Goal: Task Accomplishment & Management: Manage account settings

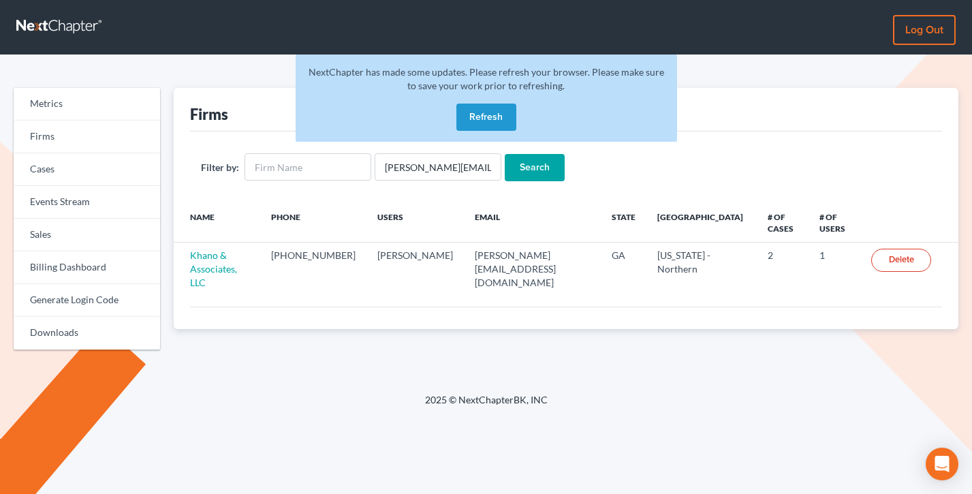
click at [471, 126] on button "Refresh" at bounding box center [486, 117] width 60 height 27
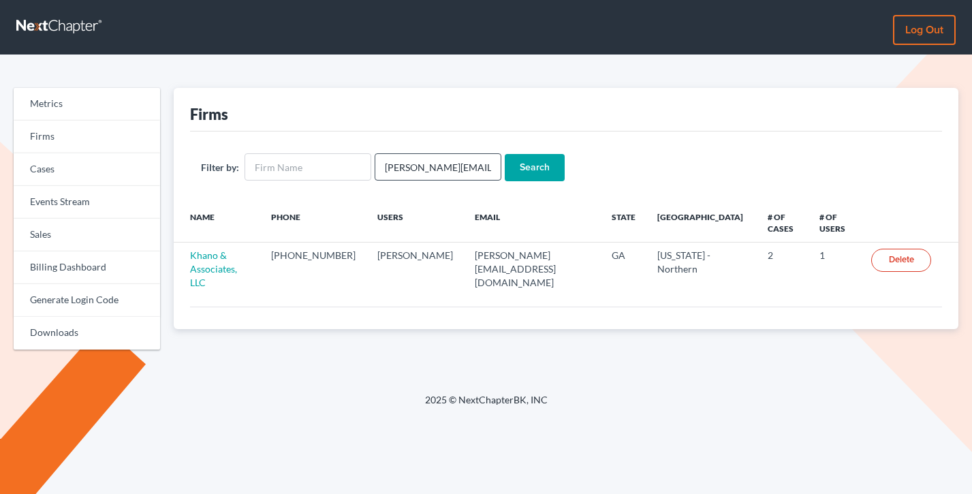
click at [452, 163] on input "[PERSON_NAME][EMAIL_ADDRESS][DOMAIN_NAME]" at bounding box center [438, 166] width 127 height 27
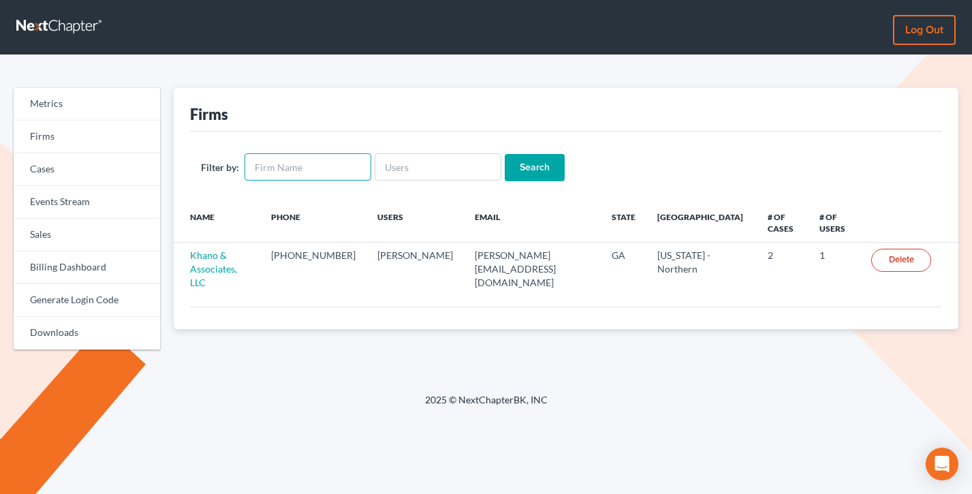
click at [319, 166] on input "text" at bounding box center [308, 166] width 127 height 27
type input "Mr bass"
click at [505, 154] on input "Search" at bounding box center [535, 167] width 60 height 27
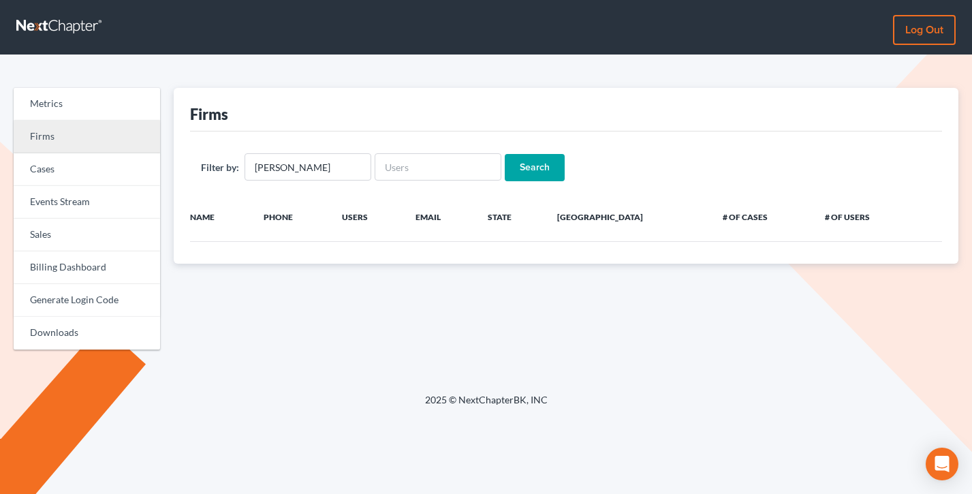
click at [84, 134] on link "Firms" at bounding box center [87, 137] width 146 height 33
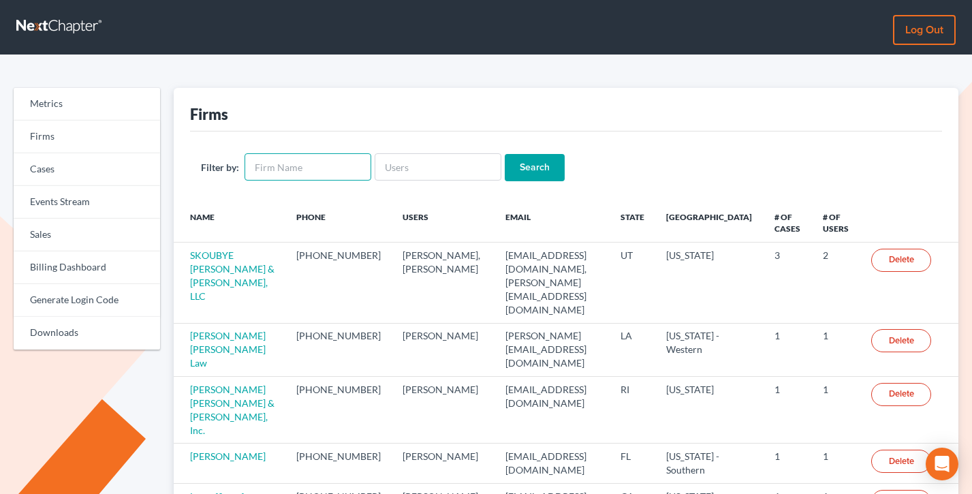
click at [298, 163] on input "text" at bounding box center [308, 166] width 127 height 27
drag, startPoint x: 263, startPoint y: 125, endPoint x: 240, endPoint y: 122, distance: 22.7
click at [240, 122] on div "Firms" at bounding box center [566, 110] width 753 height 44
click at [300, 173] on input "text" at bounding box center [308, 166] width 127 height 27
type input "e"
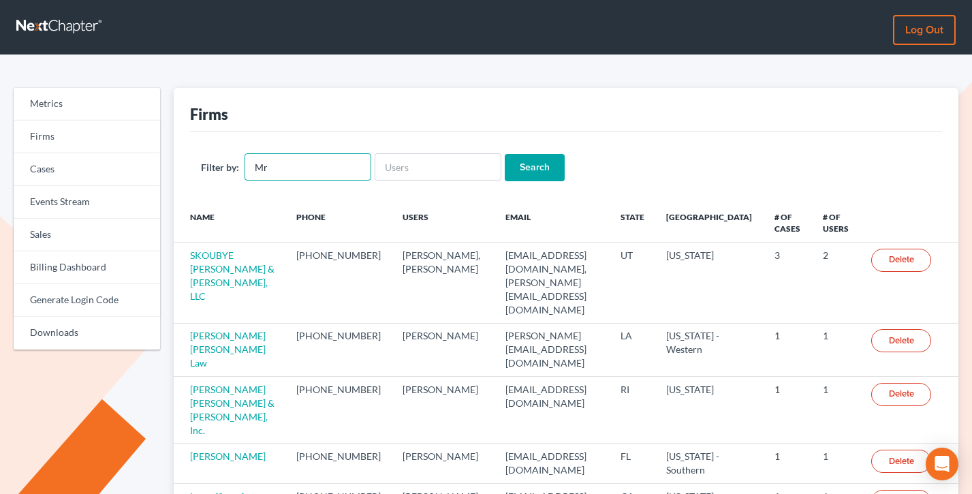
type input "M"
type input "bathe"
click at [505, 154] on input "Search" at bounding box center [535, 167] width 60 height 27
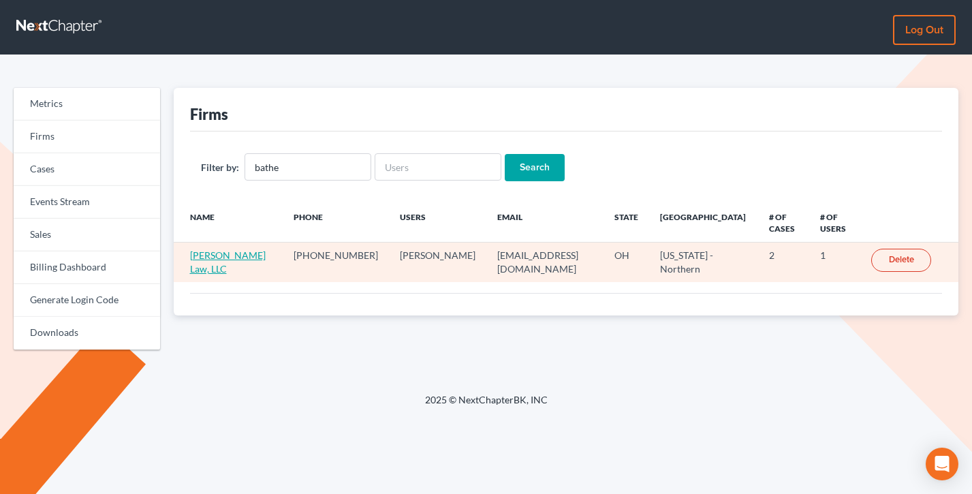
click at [219, 249] on link "[PERSON_NAME] Law, LLC" at bounding box center [228, 261] width 76 height 25
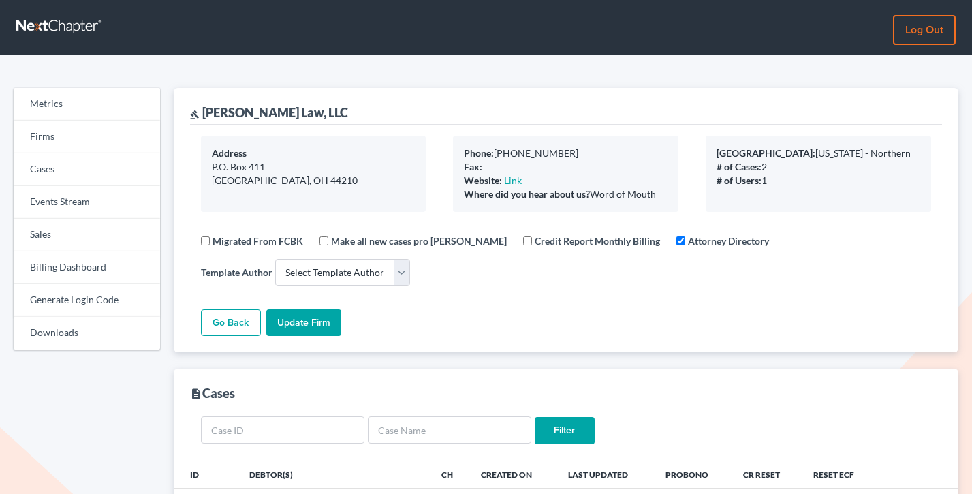
select select
click at [29, 138] on link "Firms" at bounding box center [87, 137] width 146 height 33
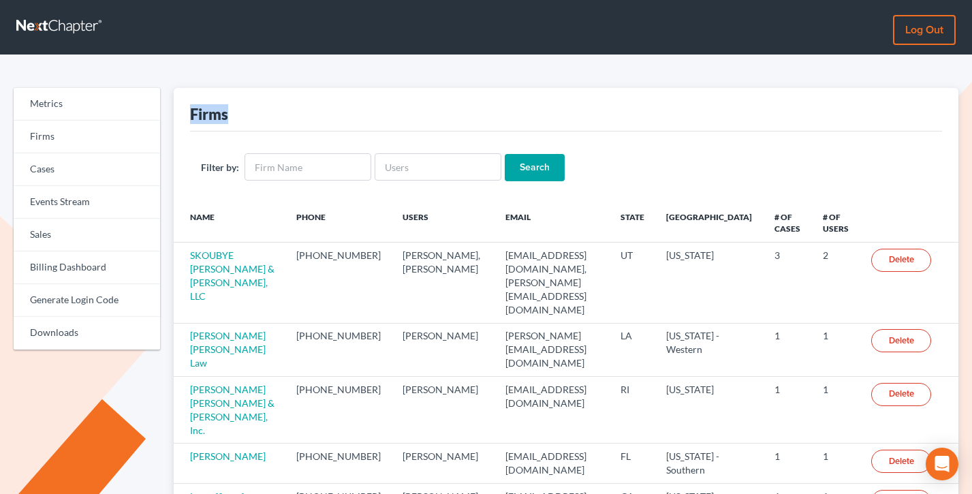
drag, startPoint x: 253, startPoint y: 114, endPoint x: 175, endPoint y: 112, distance: 77.7
click at [175, 112] on div "Firms Filter by: Search Name Phone Users Email State Primary District # of Case…" at bounding box center [566, 448] width 785 height 721
click at [313, 159] on input "text" at bounding box center [308, 166] width 127 height 27
click at [234, 119] on div "Firms" at bounding box center [566, 110] width 753 height 44
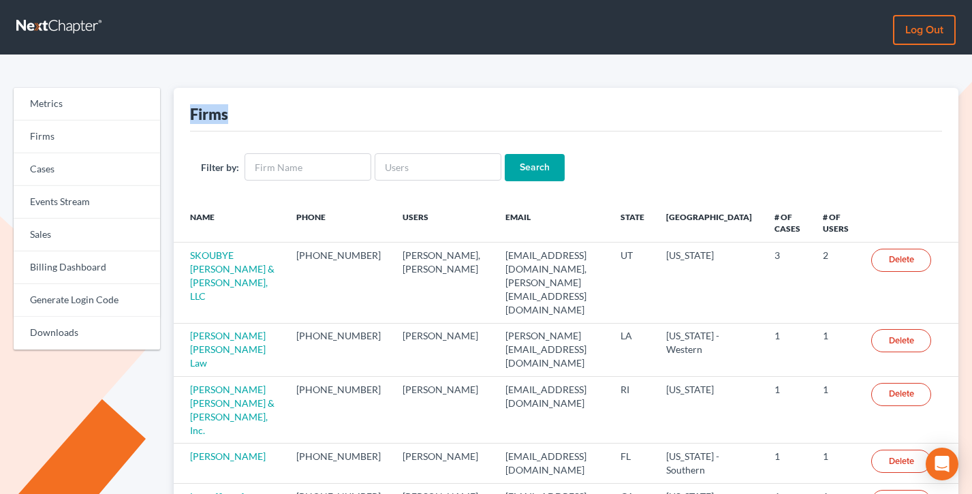
drag, startPoint x: 251, startPoint y: 117, endPoint x: 188, endPoint y: 115, distance: 62.7
click at [188, 115] on div "Firms Filter by: Search Name Phone Users Email State Primary District # of Case…" at bounding box center [566, 448] width 785 height 721
click at [64, 238] on link "Sales" at bounding box center [87, 235] width 146 height 33
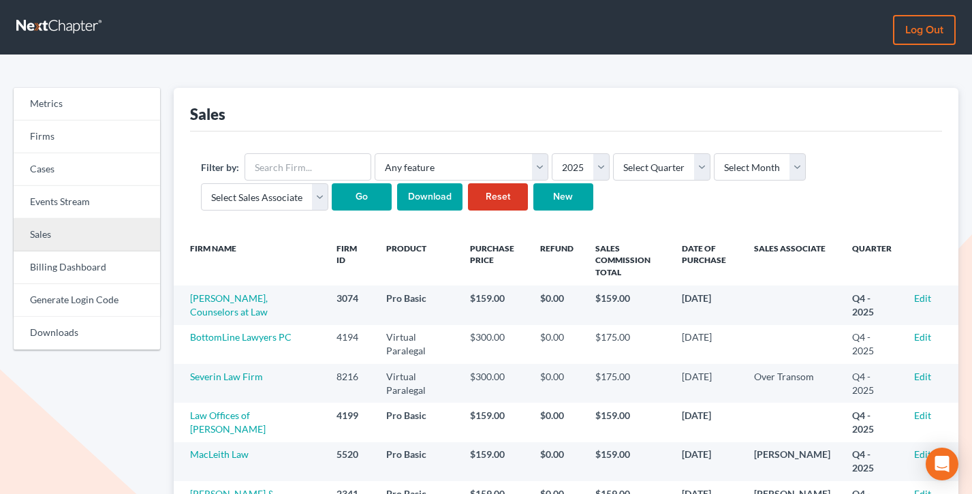
click at [67, 229] on link "Sales" at bounding box center [87, 235] width 146 height 33
click at [112, 233] on link "Sales" at bounding box center [87, 235] width 146 height 33
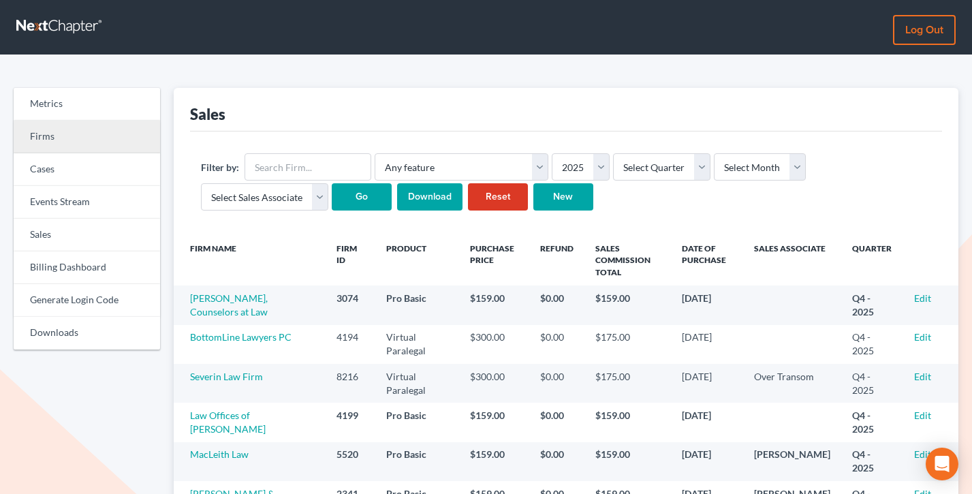
click at [72, 135] on link "Firms" at bounding box center [87, 137] width 146 height 33
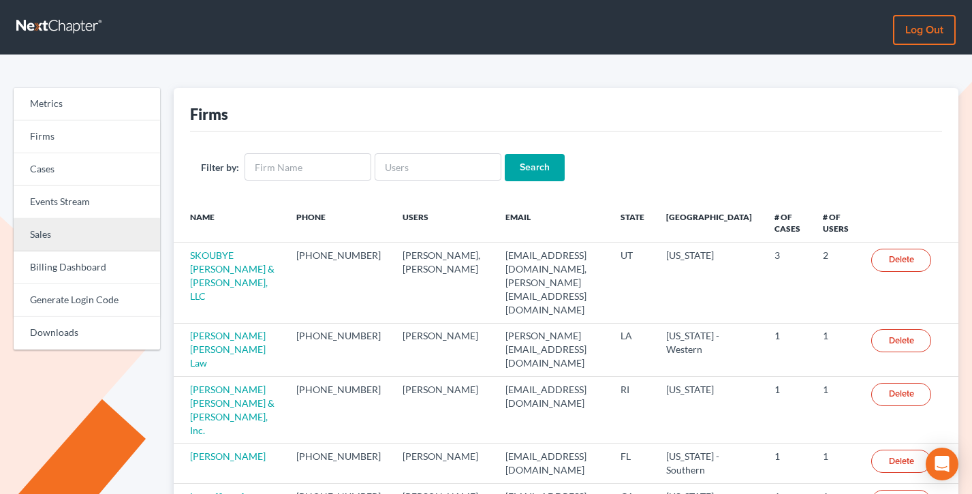
click at [59, 227] on link "Sales" at bounding box center [87, 235] width 146 height 33
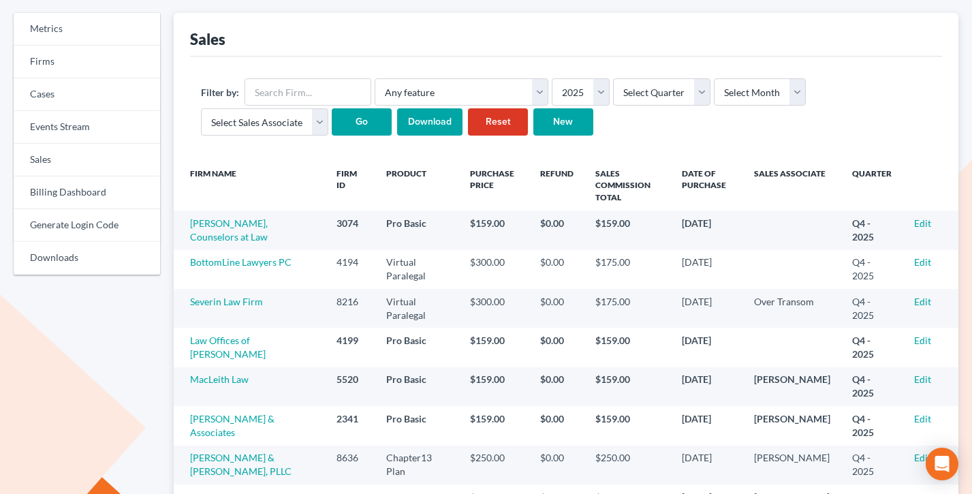
scroll to position [97, 0]
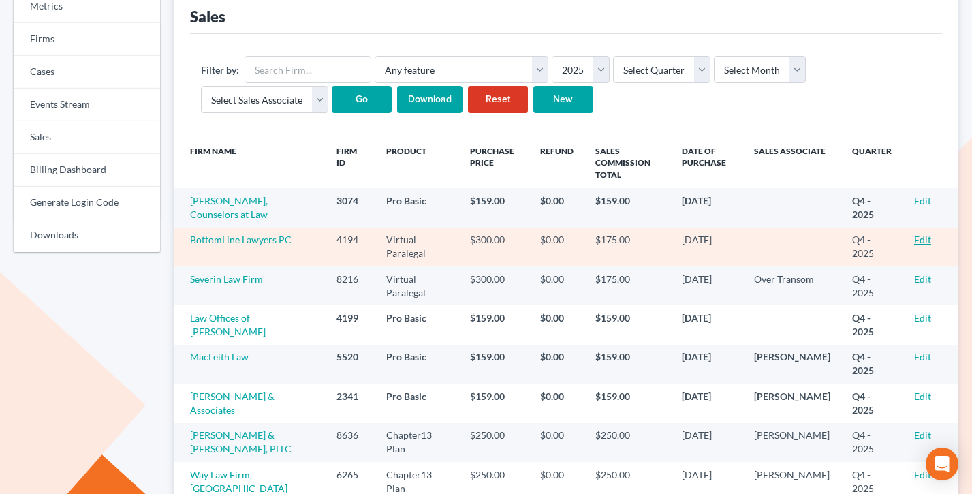
click at [924, 240] on link "Edit" at bounding box center [922, 240] width 17 height 12
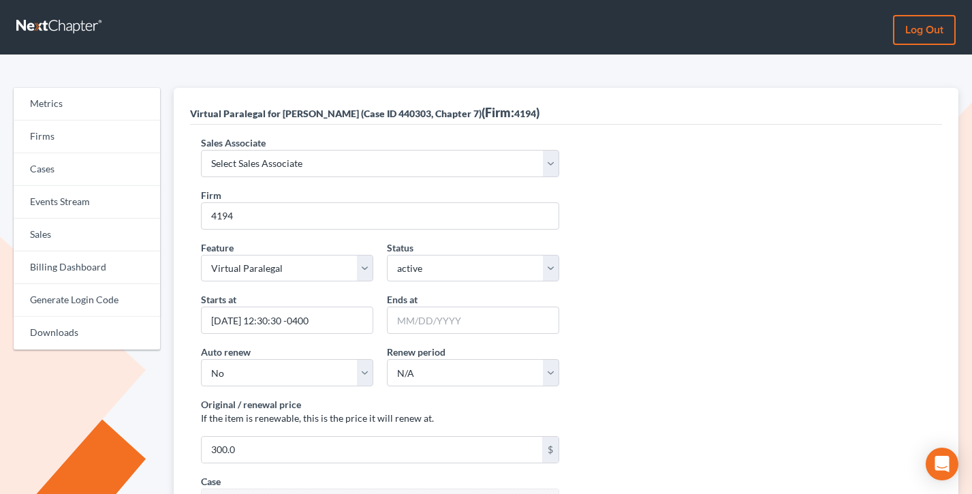
click at [325, 188] on div "Firm 4194" at bounding box center [380, 209] width 372 height 42
click at [296, 161] on select "Select Sales Associate Alex Seymour Over Transom Tim Shadoan" at bounding box center [380, 163] width 358 height 27
select select "10275"
click at [201, 150] on select "Select Sales Associate Alex Seymour Over Transom Tim Shadoan" at bounding box center [380, 163] width 358 height 27
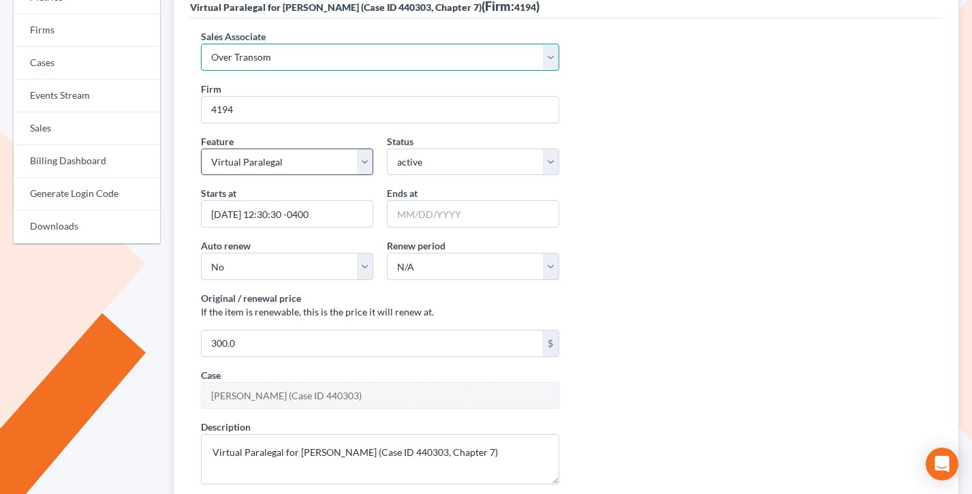
scroll to position [185, 0]
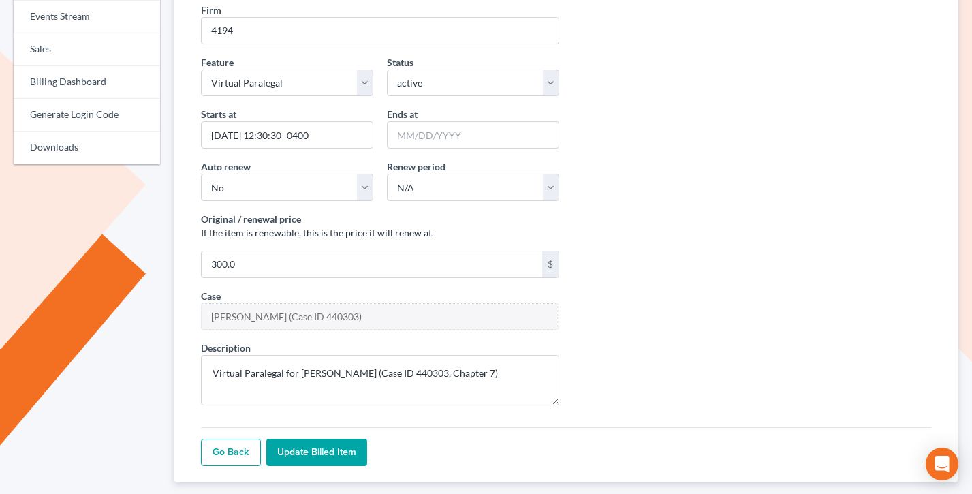
click at [324, 451] on input "Update Billed item" at bounding box center [316, 452] width 101 height 27
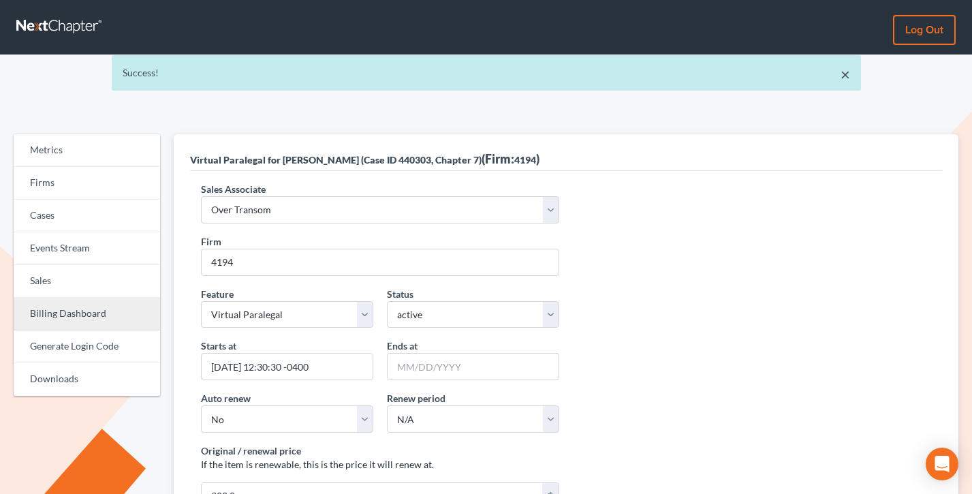
click at [103, 298] on link "Billing Dashboard" at bounding box center [87, 314] width 146 height 33
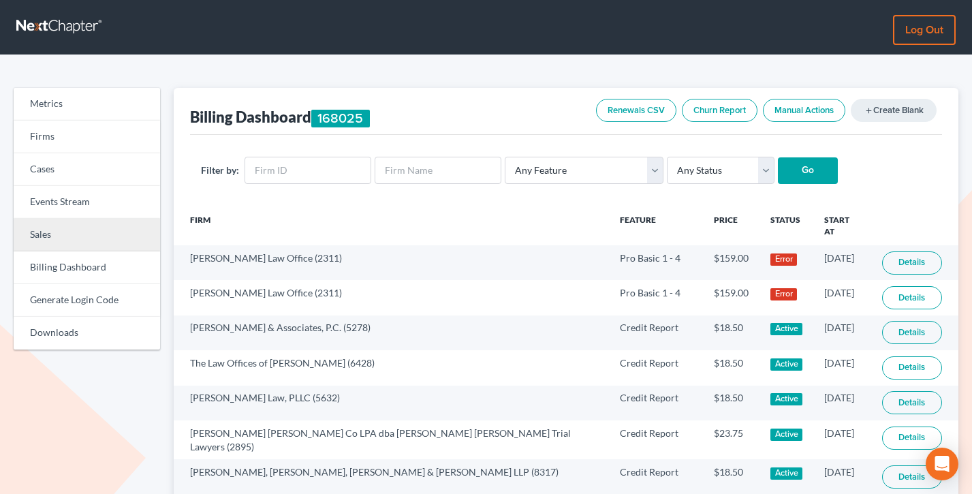
click at [73, 236] on link "Sales" at bounding box center [87, 235] width 146 height 33
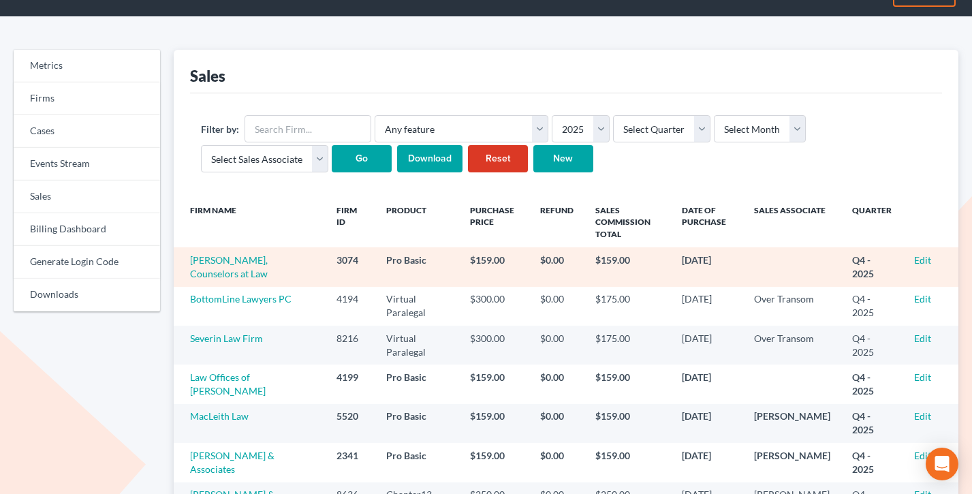
scroll to position [106, 0]
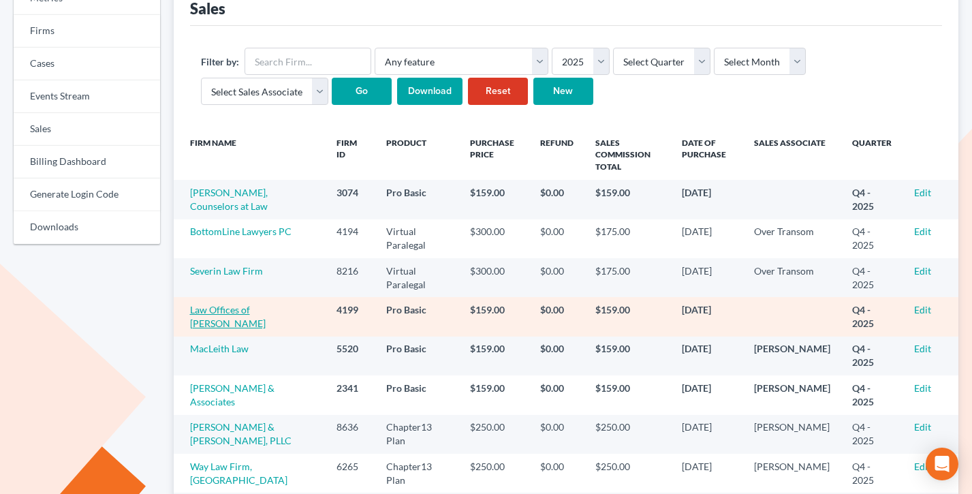
click at [235, 311] on link "Law Offices of [PERSON_NAME]" at bounding box center [228, 316] width 76 height 25
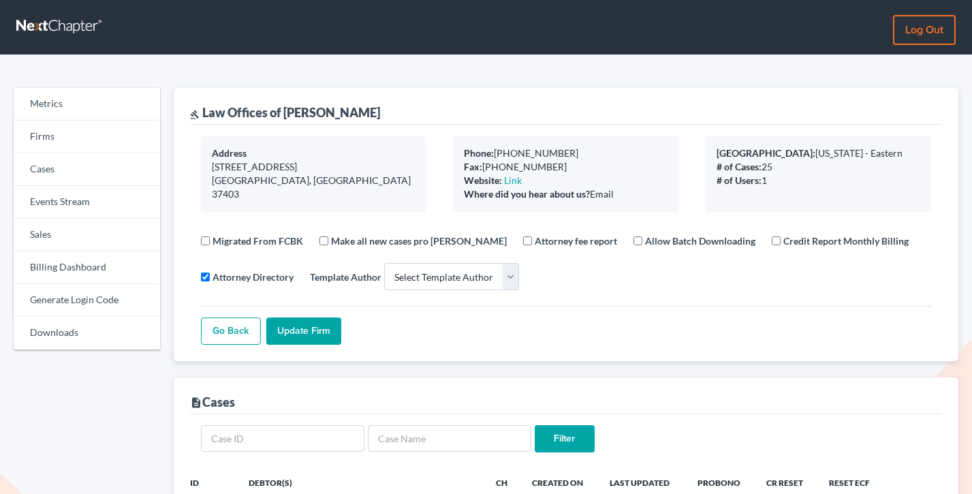
select select
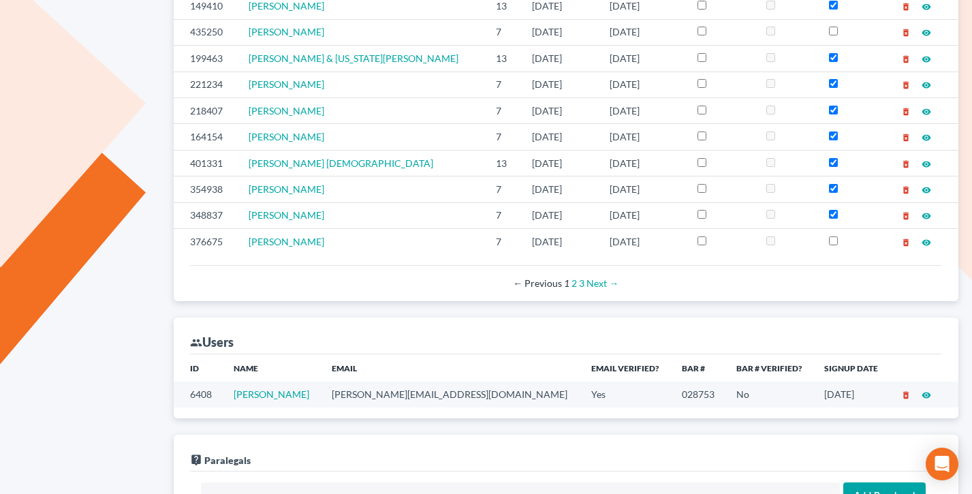
scroll to position [525, 0]
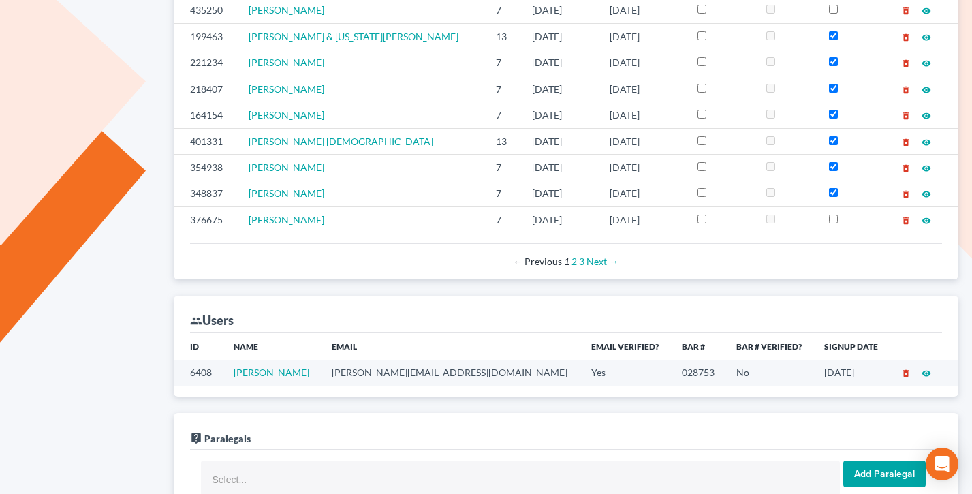
click at [422, 366] on td "[PERSON_NAME][EMAIL_ADDRESS][DOMAIN_NAME]" at bounding box center [451, 372] width 260 height 25
click at [420, 374] on td "[PERSON_NAME][EMAIL_ADDRESS][DOMAIN_NAME]" at bounding box center [451, 372] width 260 height 25
click at [420, 374] on td "david@veazeylaw.com" at bounding box center [451, 372] width 260 height 25
click at [419, 374] on td "david@veazeylaw.com" at bounding box center [451, 372] width 260 height 25
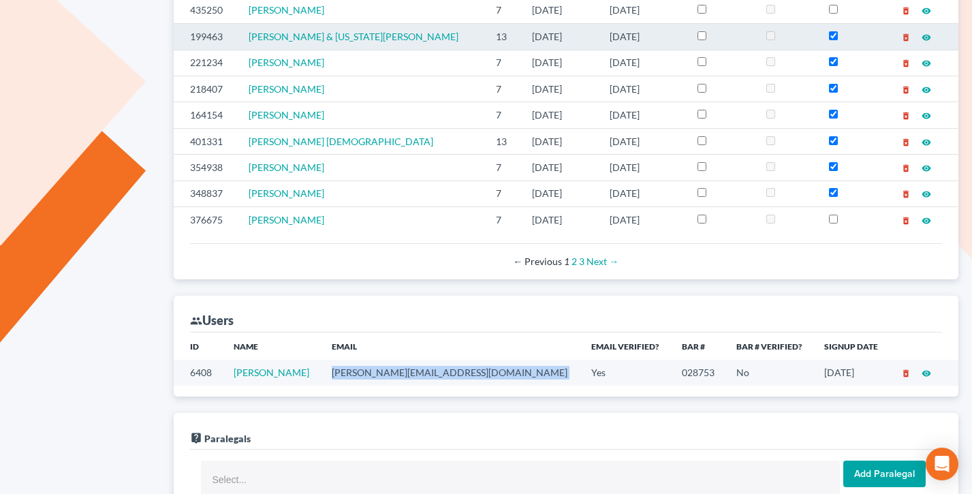
copy td "david@veazeylaw.com"
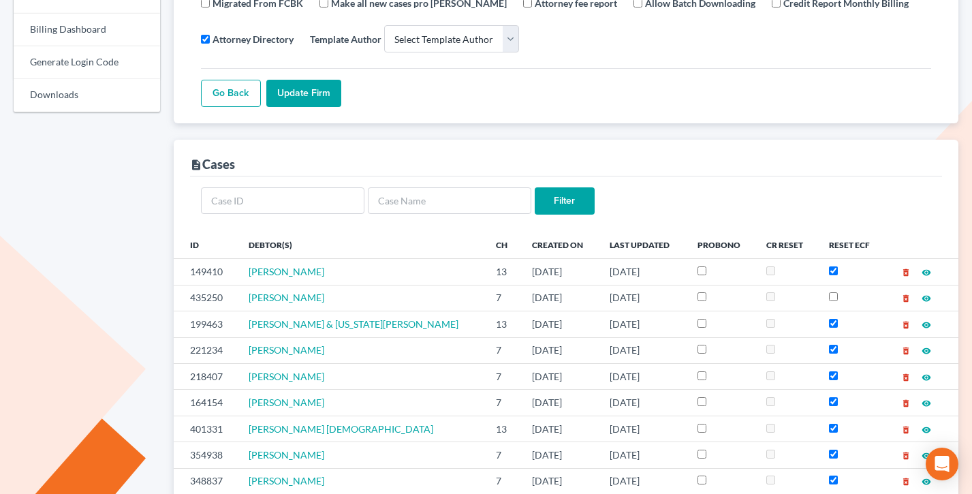
scroll to position [0, 0]
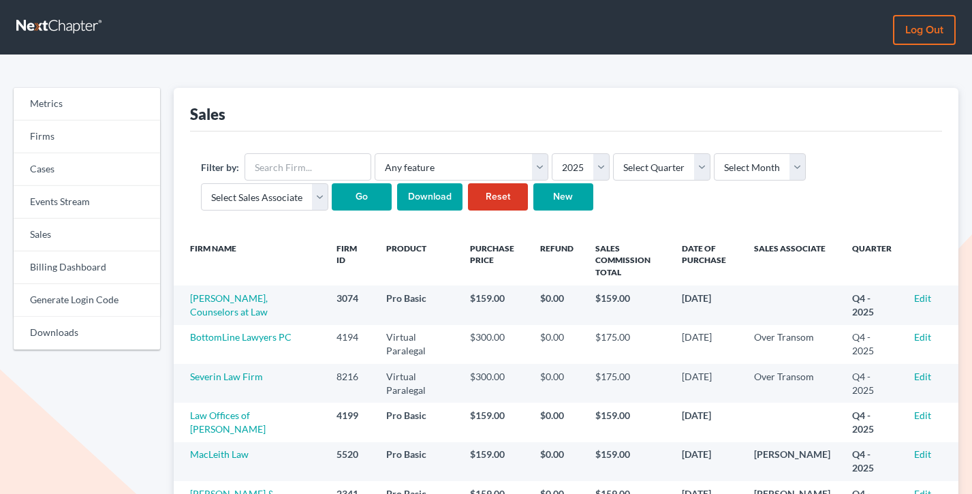
scroll to position [137, 0]
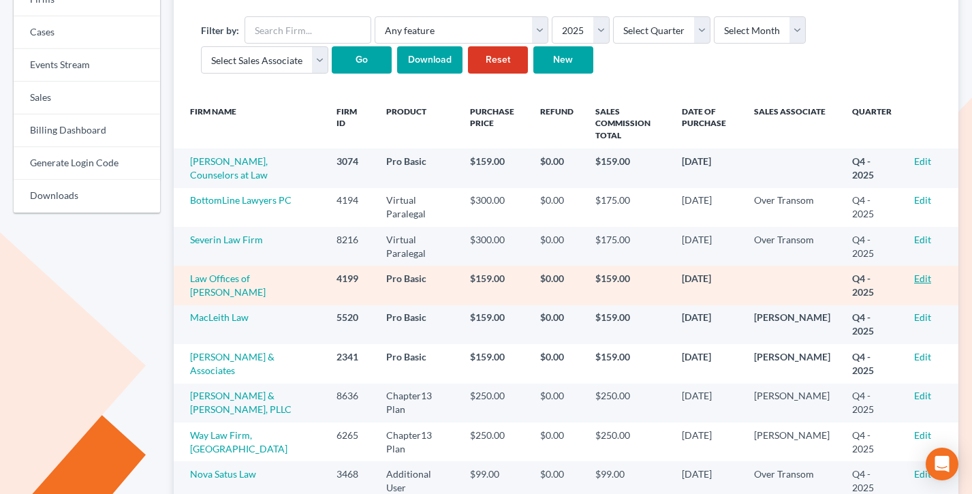
click at [925, 274] on link "Edit" at bounding box center [922, 278] width 17 height 12
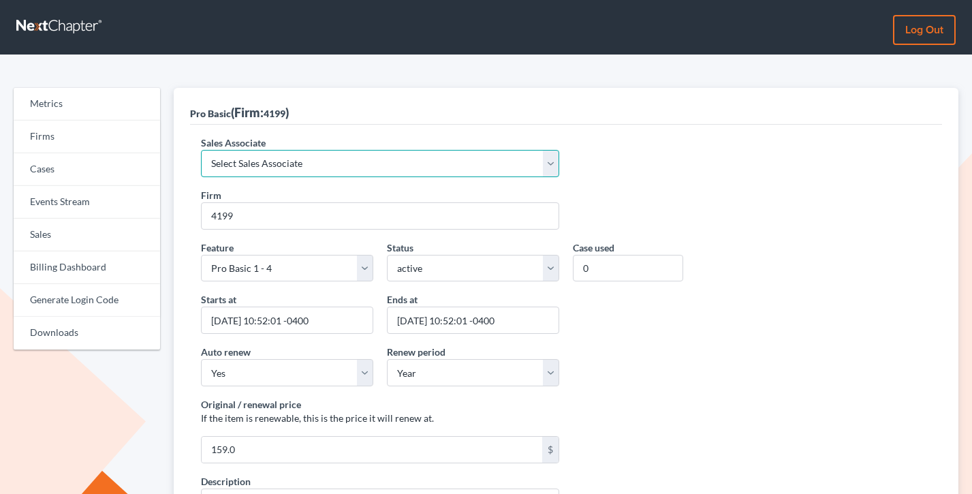
click at [292, 168] on select "Select Sales Associate Alex Seymour Over Transom Tim Shadoan" at bounding box center [380, 163] width 358 height 27
select select "7676"
click at [201, 150] on select "Select Sales Associate Alex Seymour Over Transom Tim Shadoan" at bounding box center [380, 163] width 358 height 27
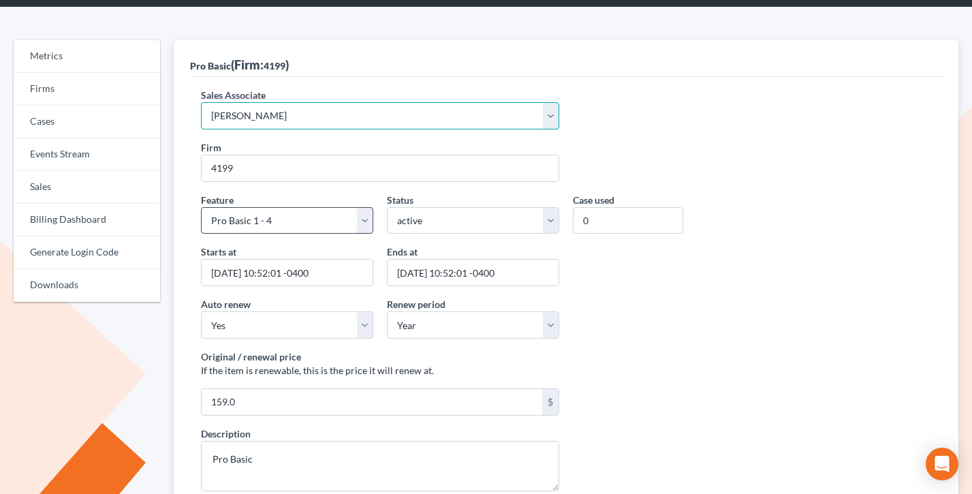
scroll to position [166, 0]
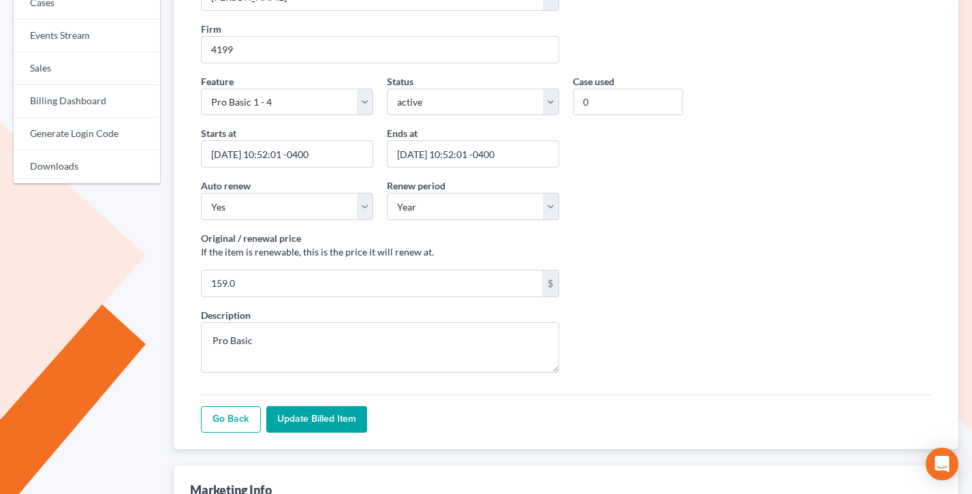
click at [310, 405] on div "Go Back Update Billed item" at bounding box center [566, 413] width 731 height 39
click at [310, 423] on input "Update Billed item" at bounding box center [316, 419] width 101 height 27
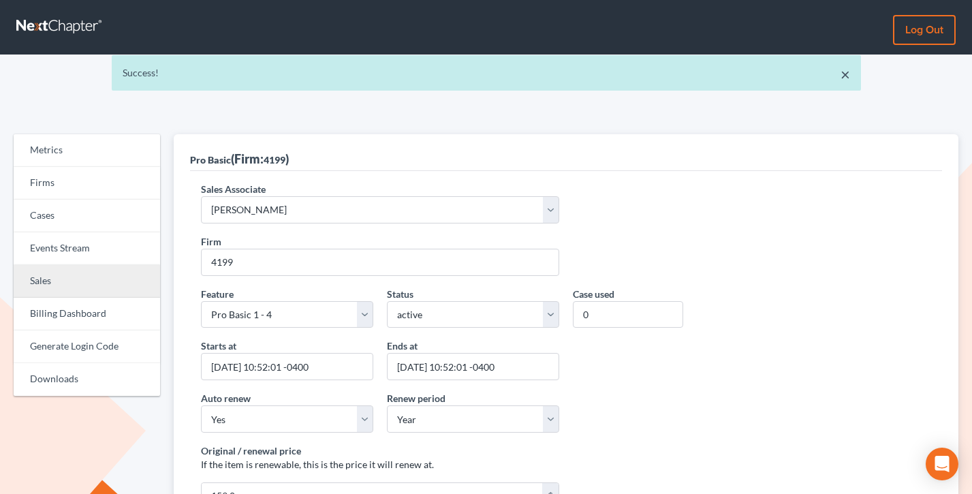
click at [50, 266] on link "Sales" at bounding box center [87, 281] width 146 height 33
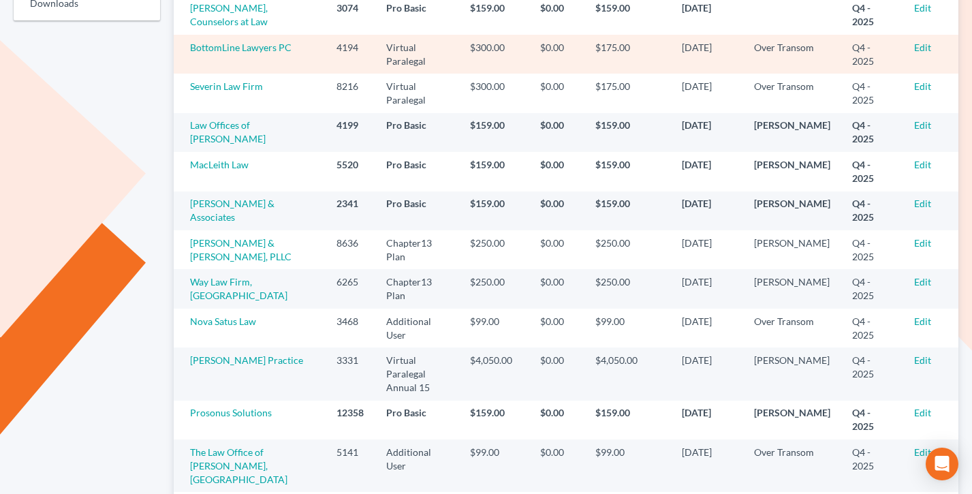
scroll to position [336, 0]
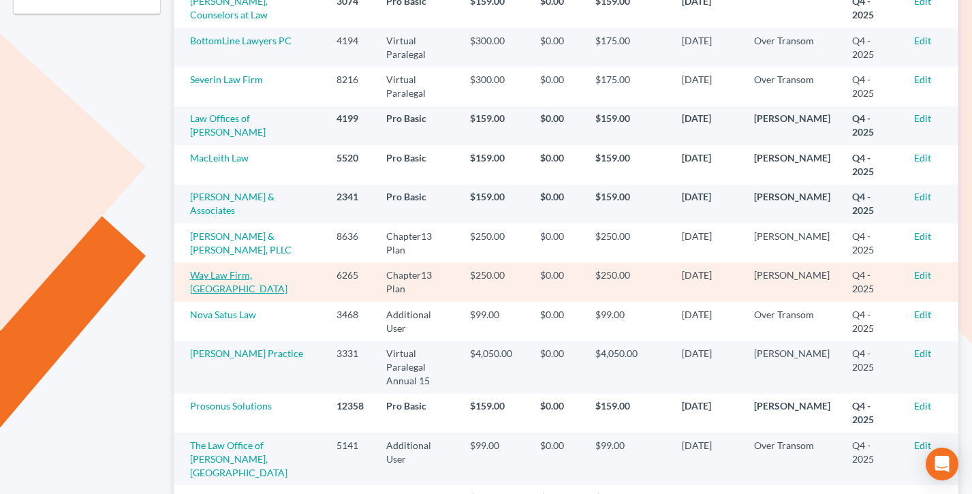
click at [251, 277] on link "Way Law Firm, [GEOGRAPHIC_DATA]" at bounding box center [238, 281] width 97 height 25
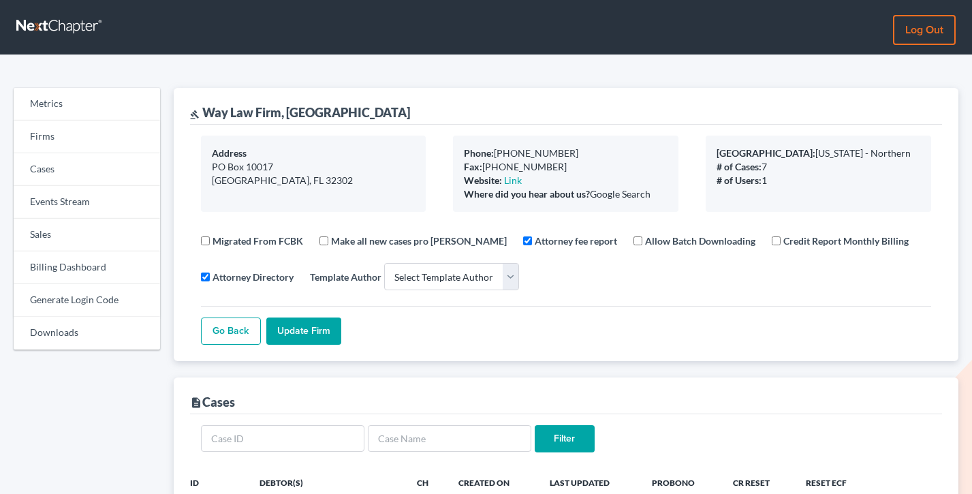
select select
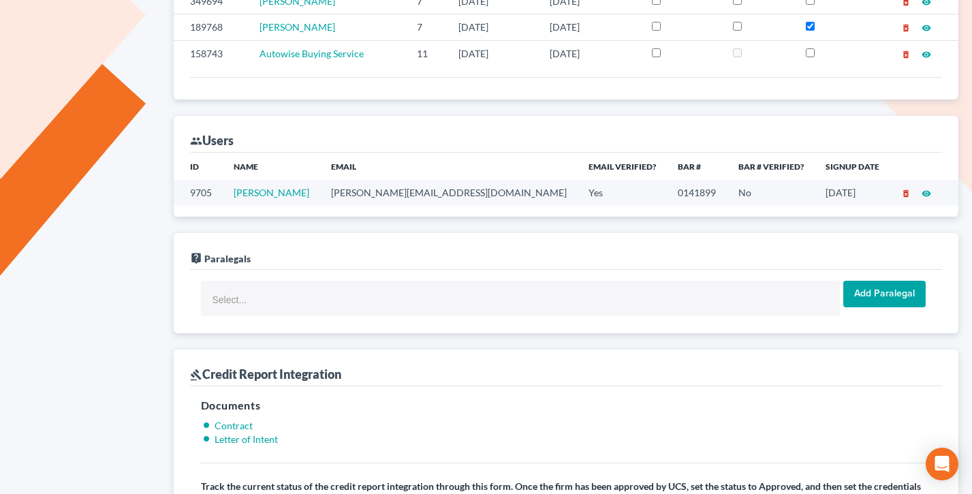
scroll to position [630, 0]
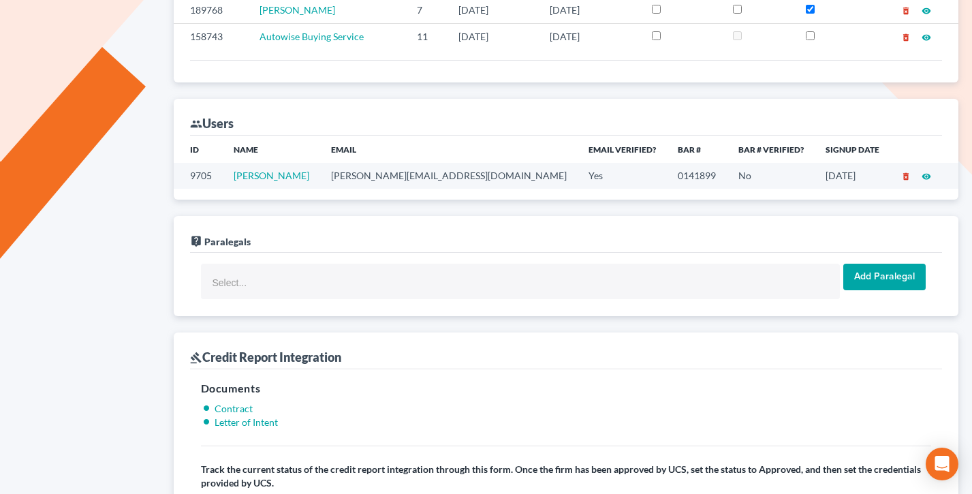
click at [403, 181] on td "[PERSON_NAME][EMAIL_ADDRESS][DOMAIN_NAME]" at bounding box center [449, 175] width 258 height 25
click at [403, 179] on td "[PERSON_NAME][EMAIL_ADDRESS][DOMAIN_NAME]" at bounding box center [449, 175] width 258 height 25
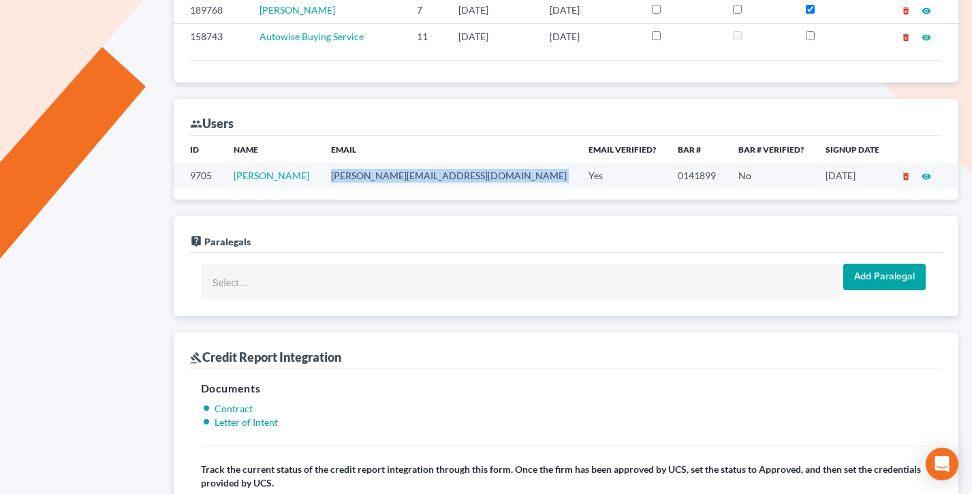
click at [403, 179] on td "[PERSON_NAME][EMAIL_ADDRESS][DOMAIN_NAME]" at bounding box center [449, 175] width 258 height 25
copy td "[PERSON_NAME][EMAIL_ADDRESS][DOMAIN_NAME]"
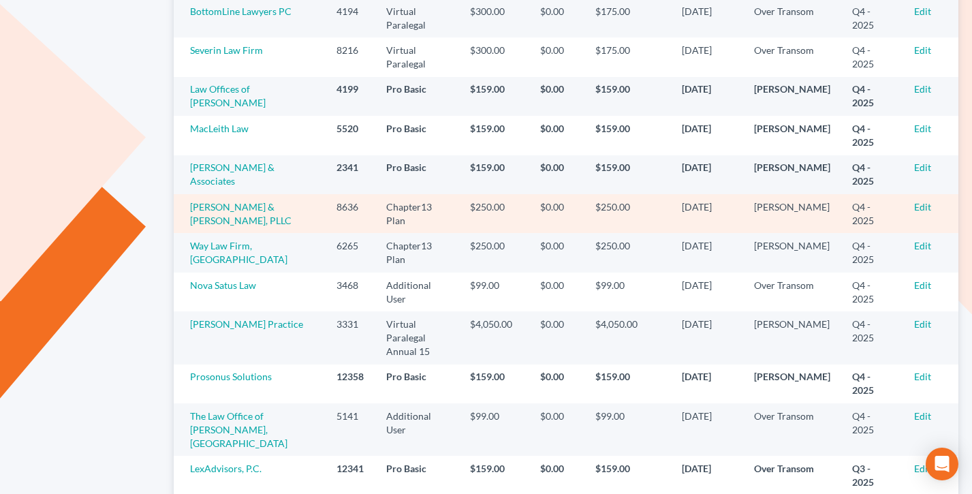
scroll to position [366, 0]
click at [264, 205] on link "[PERSON_NAME] & [PERSON_NAME], PLLC" at bounding box center [241, 212] width 102 height 25
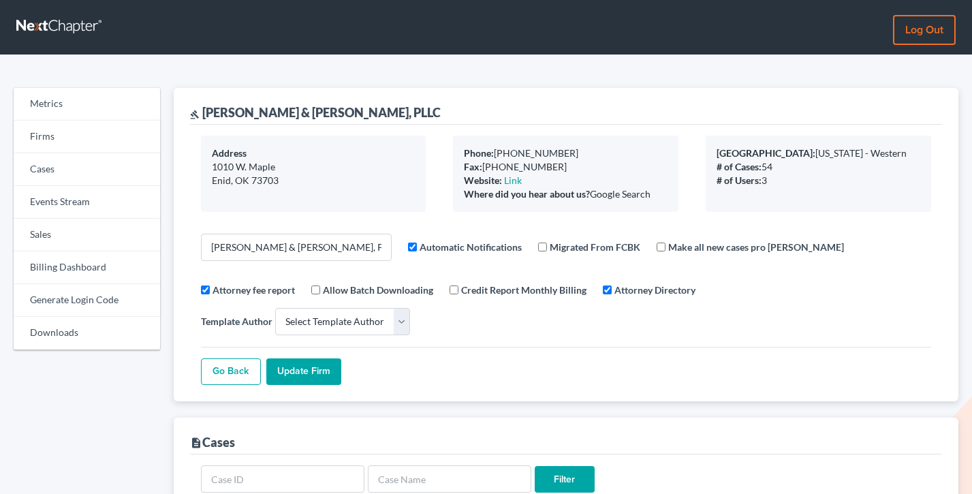
select select
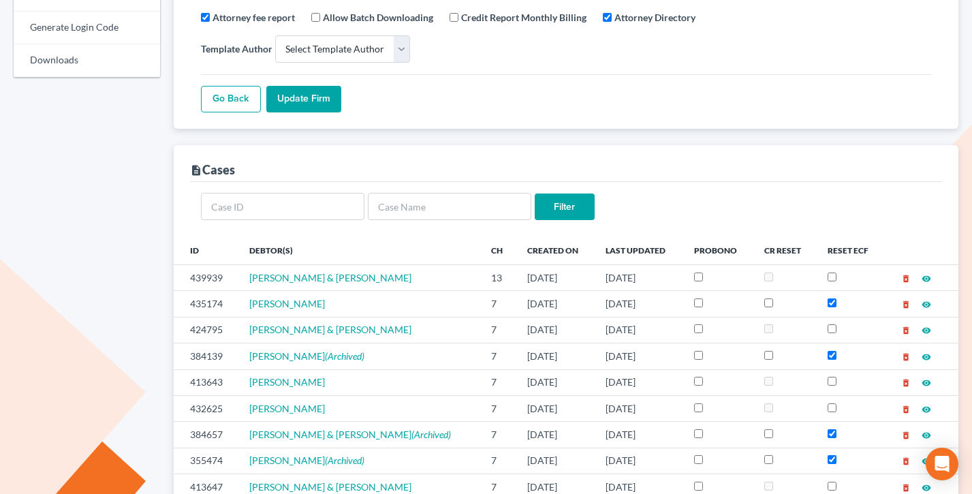
scroll to position [578, 0]
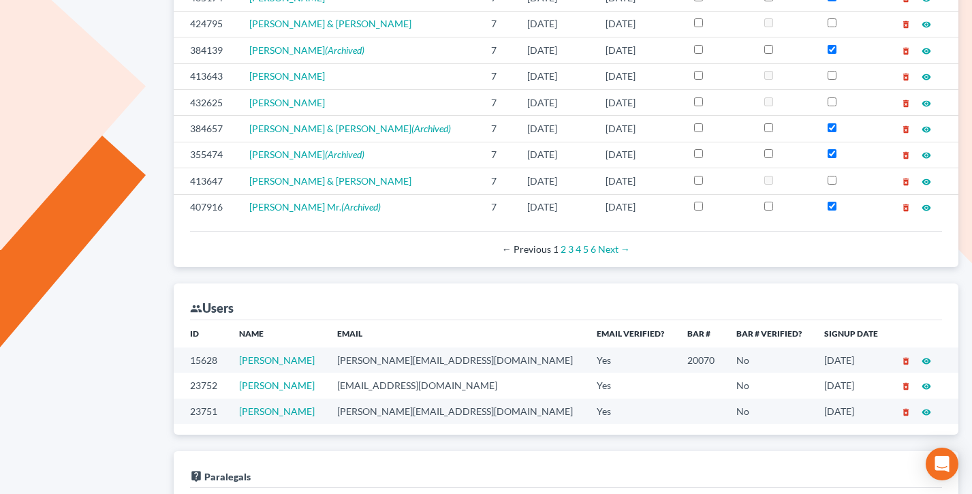
click at [460, 347] on td "[PERSON_NAME][EMAIL_ADDRESS][DOMAIN_NAME]" at bounding box center [456, 359] width 260 height 25
click at [460, 347] on td "hennigh@northwestoklaw.com" at bounding box center [456, 359] width 260 height 25
copy td "hennigh@northwestoklaw.com"
